Goal: Task Accomplishment & Management: Use online tool/utility

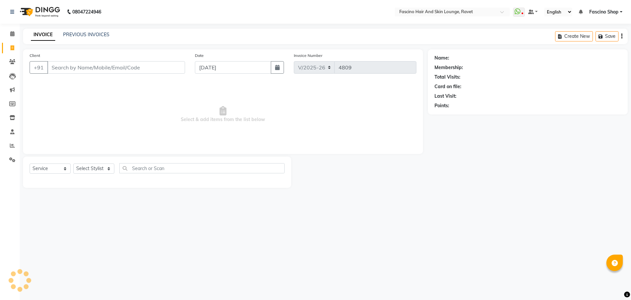
select select "5190"
select select "service"
click at [116, 69] on input "Client" at bounding box center [116, 67] width 138 height 12
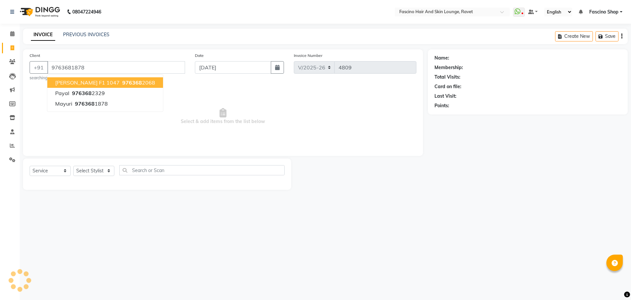
type input "9763681878"
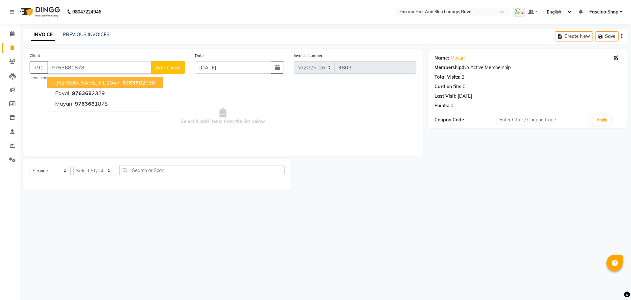
click at [190, 88] on span "Select & add items from the list below" at bounding box center [223, 116] width 387 height 66
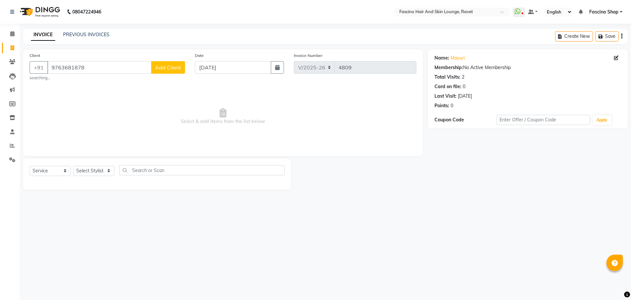
click at [190, 88] on span "Select & add items from the list below" at bounding box center [223, 116] width 387 height 66
click at [85, 176] on div "Select Service Product Membership Package Voucher Prepaid Gift Card Select Styl…" at bounding box center [157, 172] width 255 height 15
click at [85, 168] on select "Select Stylist [PERSON_NAME] [PERSON_NAME] [PERSON_NAME] Shop [PERSON_NAME] [PE…" at bounding box center [93, 171] width 41 height 10
select select "78140"
click at [73, 166] on select "Select Stylist [PERSON_NAME] [PERSON_NAME] [PERSON_NAME] Shop [PERSON_NAME] [PE…" at bounding box center [93, 171] width 41 height 10
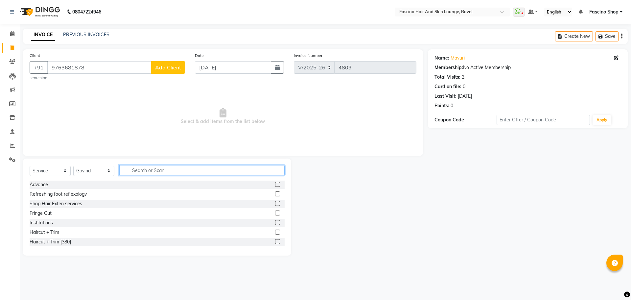
click at [156, 173] on input "text" at bounding box center [201, 170] width 165 height 10
click at [156, 173] on input "w" at bounding box center [197, 170] width 156 height 10
type input "wash"
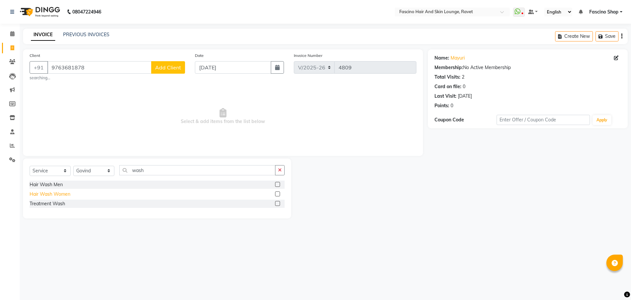
click at [37, 196] on div "Hair Wash Women" at bounding box center [50, 194] width 41 height 7
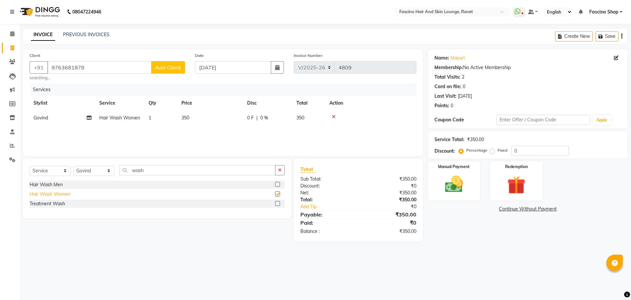
checkbox input "false"
click at [145, 170] on input "wash" at bounding box center [197, 170] width 156 height 10
click at [439, 195] on div "Manual Payment" at bounding box center [454, 180] width 55 height 40
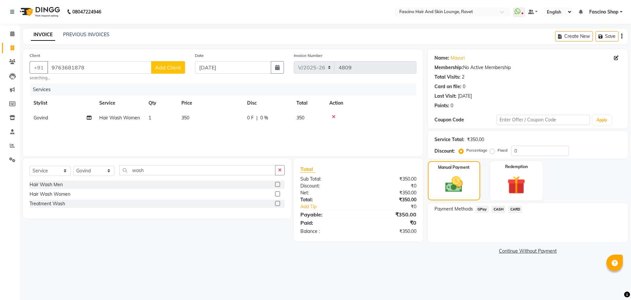
click at [486, 210] on span "GPay" at bounding box center [482, 209] width 13 height 8
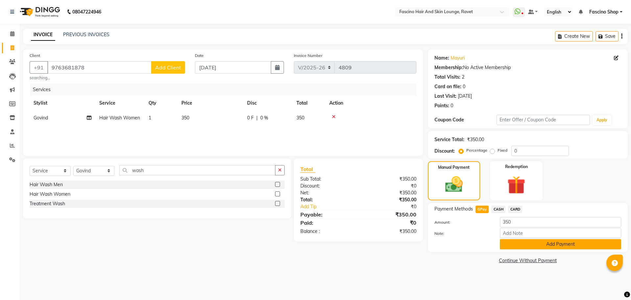
click at [536, 245] on button "Add Payment" at bounding box center [560, 244] width 121 height 10
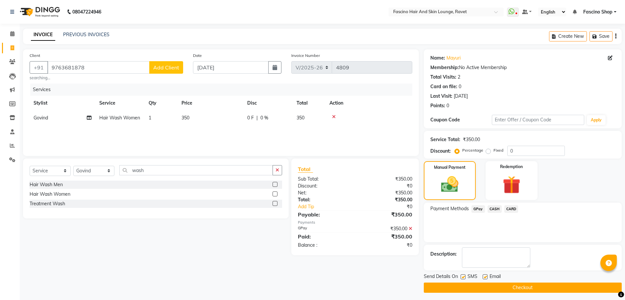
scroll to position [3, 0]
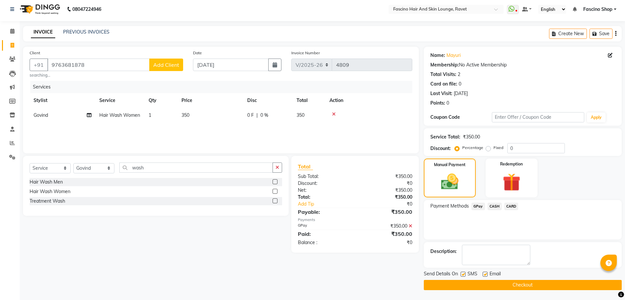
click at [512, 281] on button "Checkout" at bounding box center [523, 285] width 198 height 10
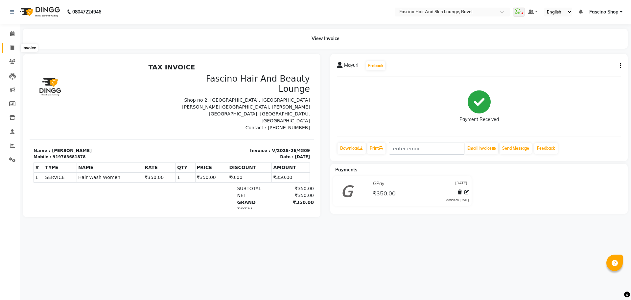
click at [11, 44] on span at bounding box center [13, 48] width 12 height 8
select select "service"
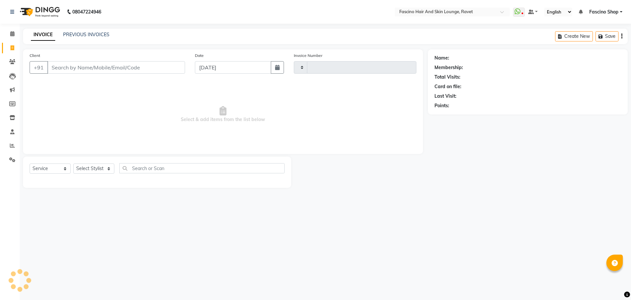
type input "4810"
select select "5190"
